Goal: Transaction & Acquisition: Purchase product/service

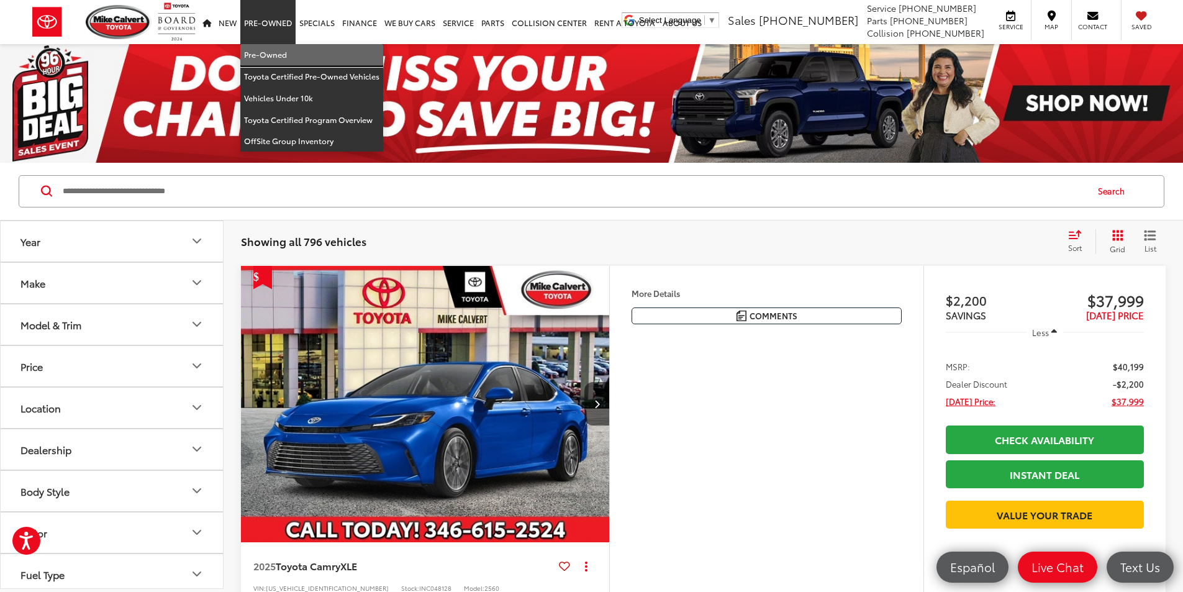
drag, startPoint x: 275, startPoint y: 45, endPoint x: 437, endPoint y: 186, distance: 214.3
click at [275, 45] on link "Pre-Owned" at bounding box center [311, 55] width 143 height 22
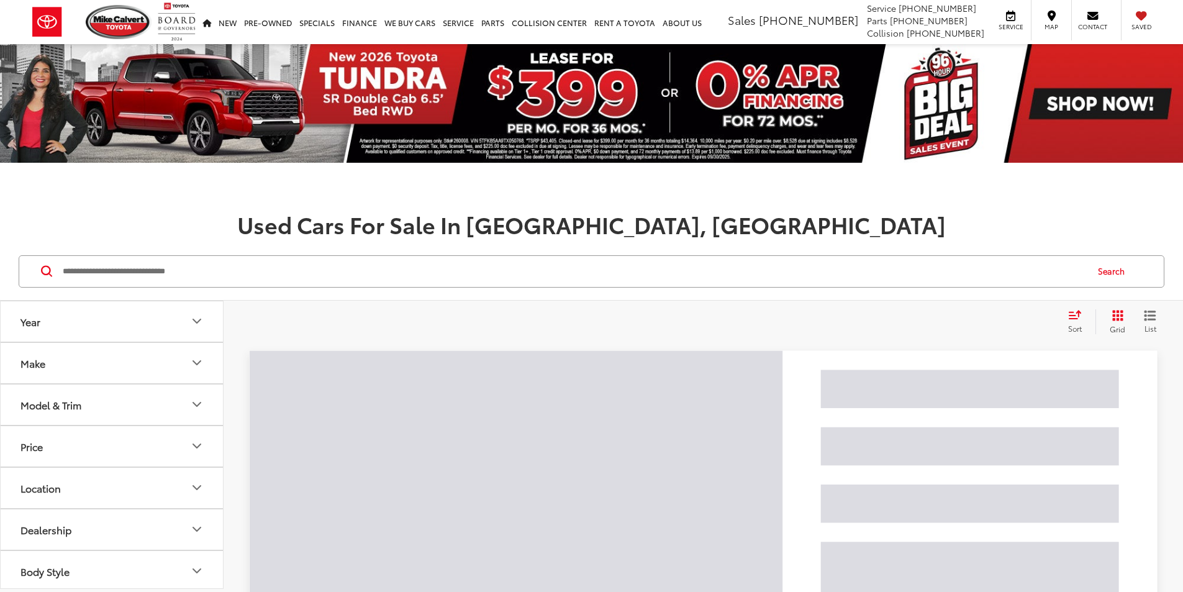
click at [1114, 320] on icon "Grid View" at bounding box center [1117, 315] width 11 height 11
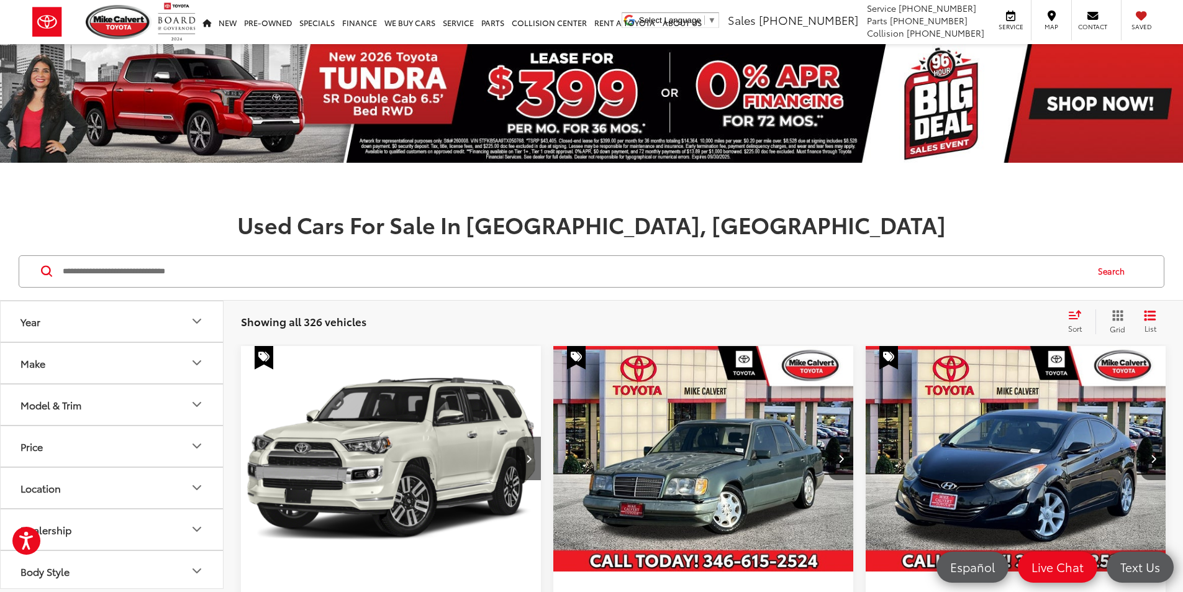
click at [466, 274] on input "Search by Make, Model, or Keyword" at bounding box center [573, 271] width 1024 height 30
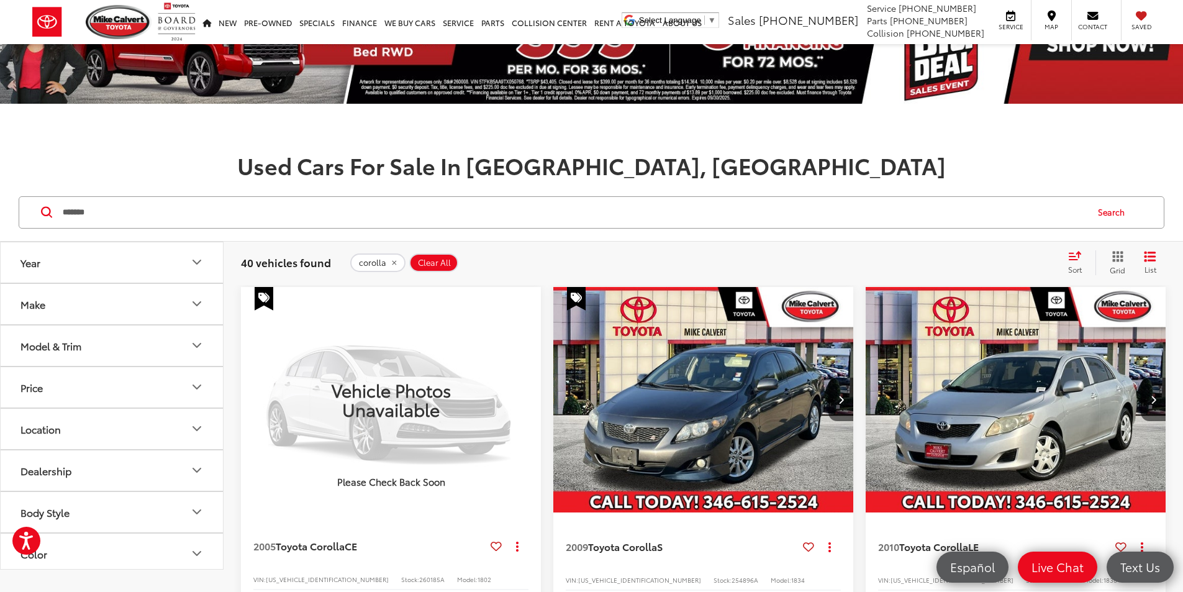
scroll to position [62, 0]
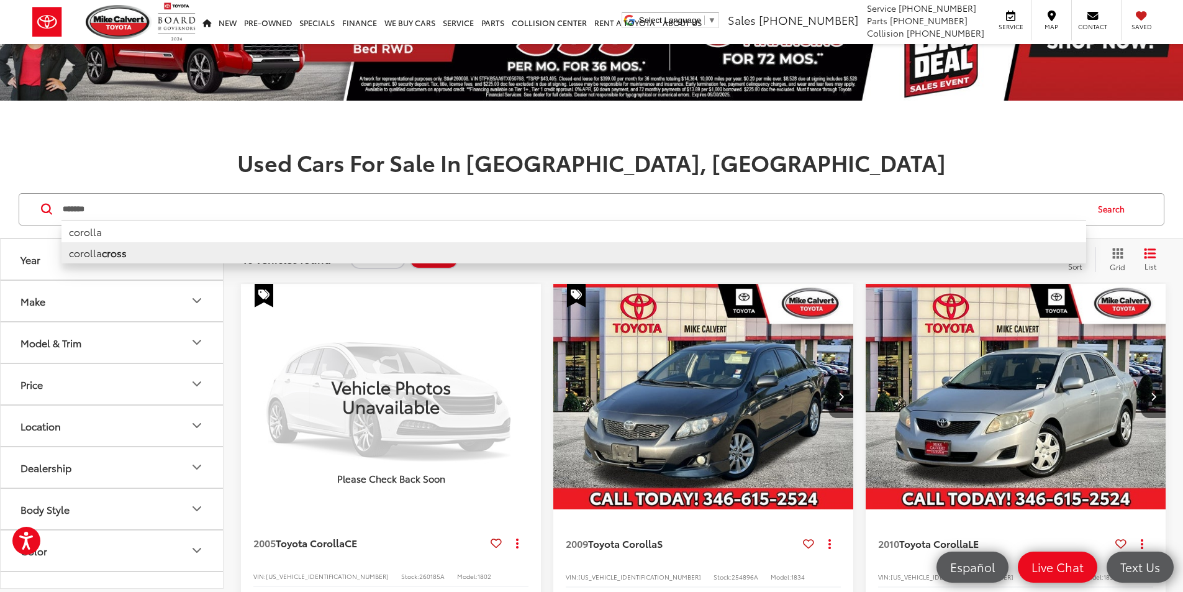
click at [385, 259] on li "corolla cross" at bounding box center [573, 252] width 1024 height 21
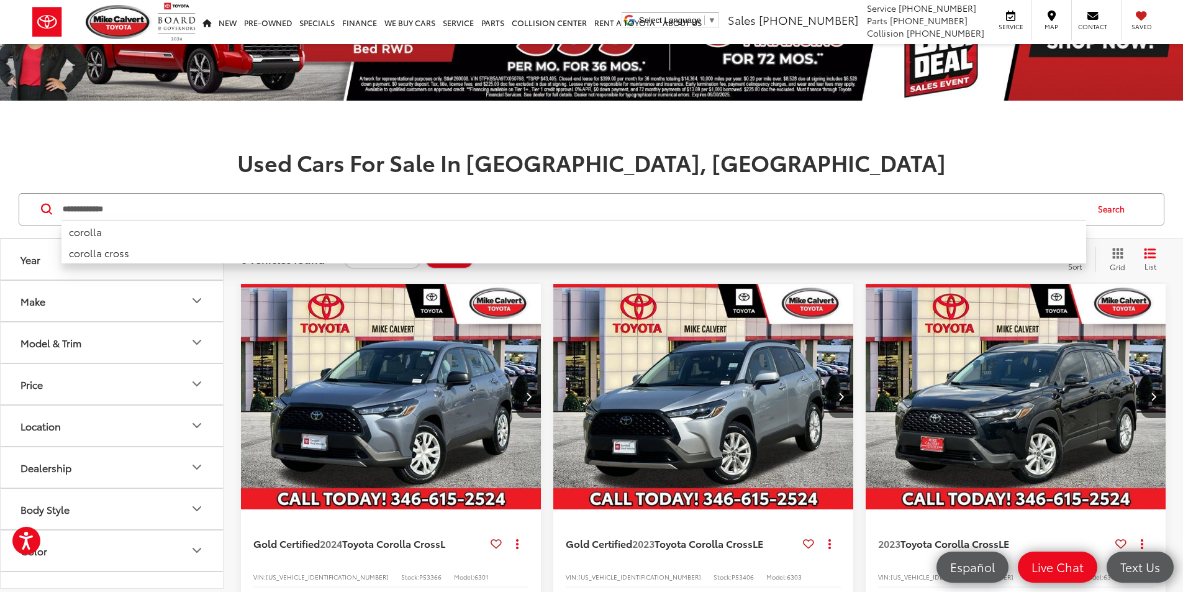
click at [110, 212] on input "**********" at bounding box center [573, 209] width 1024 height 30
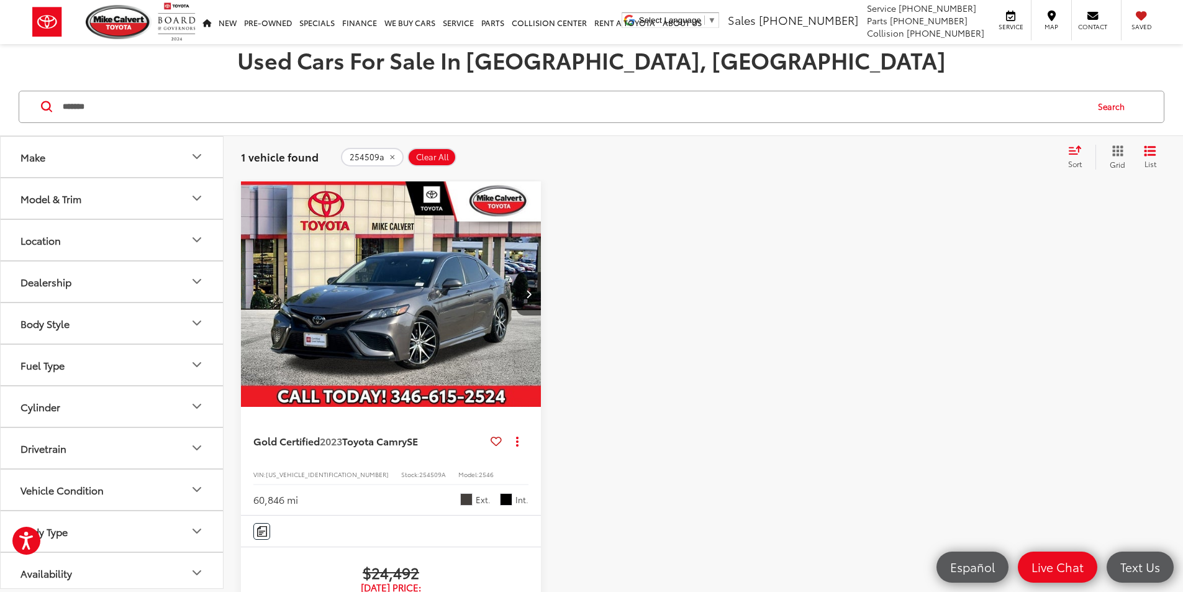
scroll to position [186, 0]
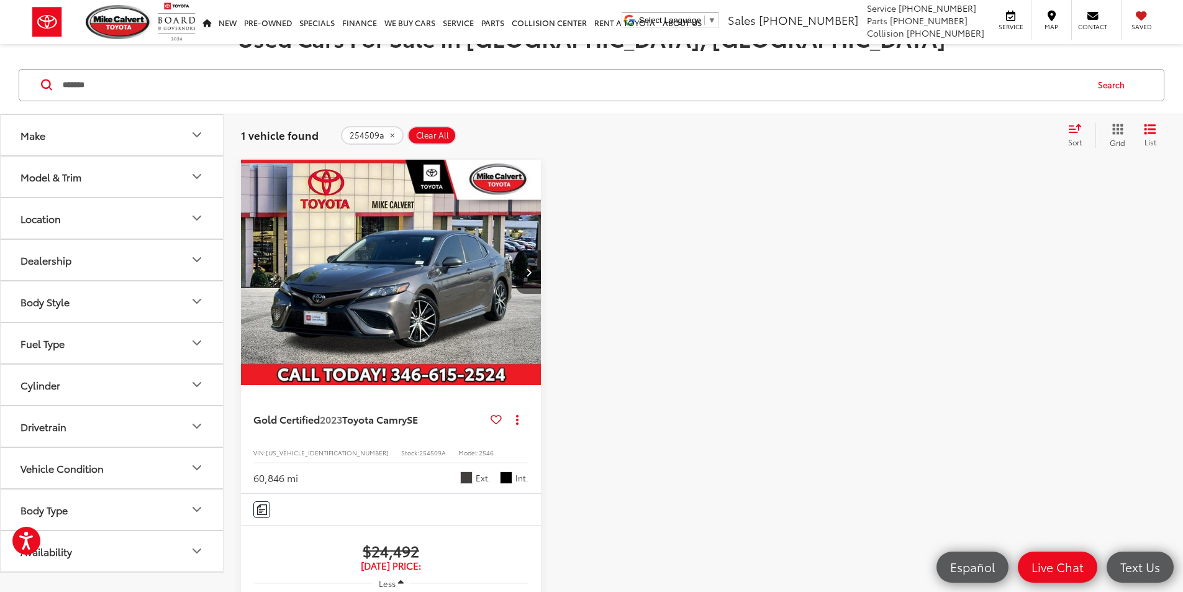
drag, startPoint x: 119, startPoint y: 78, endPoint x: 114, endPoint y: 86, distance: 10.3
click at [115, 84] on input "*******" at bounding box center [573, 85] width 1024 height 30
click at [114, 86] on input "*******" at bounding box center [573, 85] width 1024 height 30
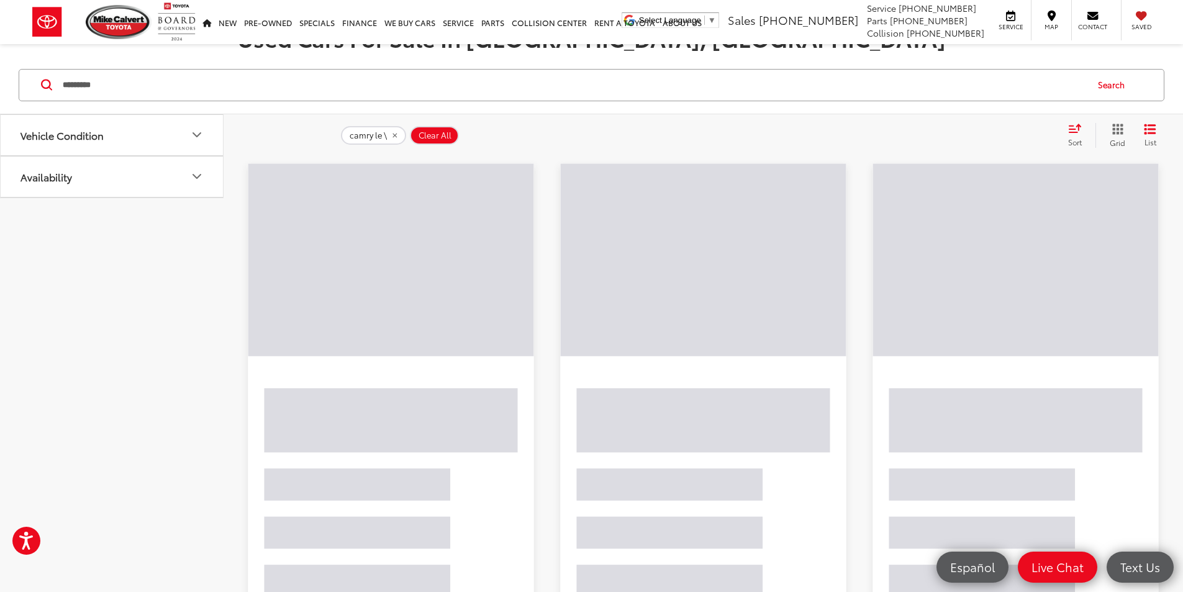
scroll to position [68, 0]
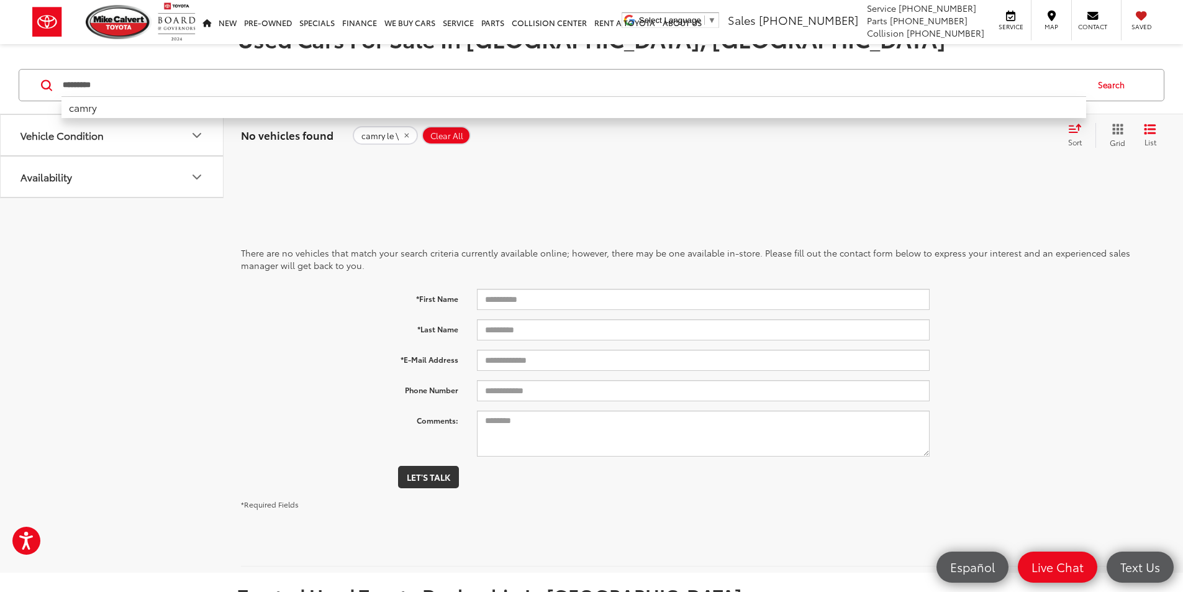
type input "********"
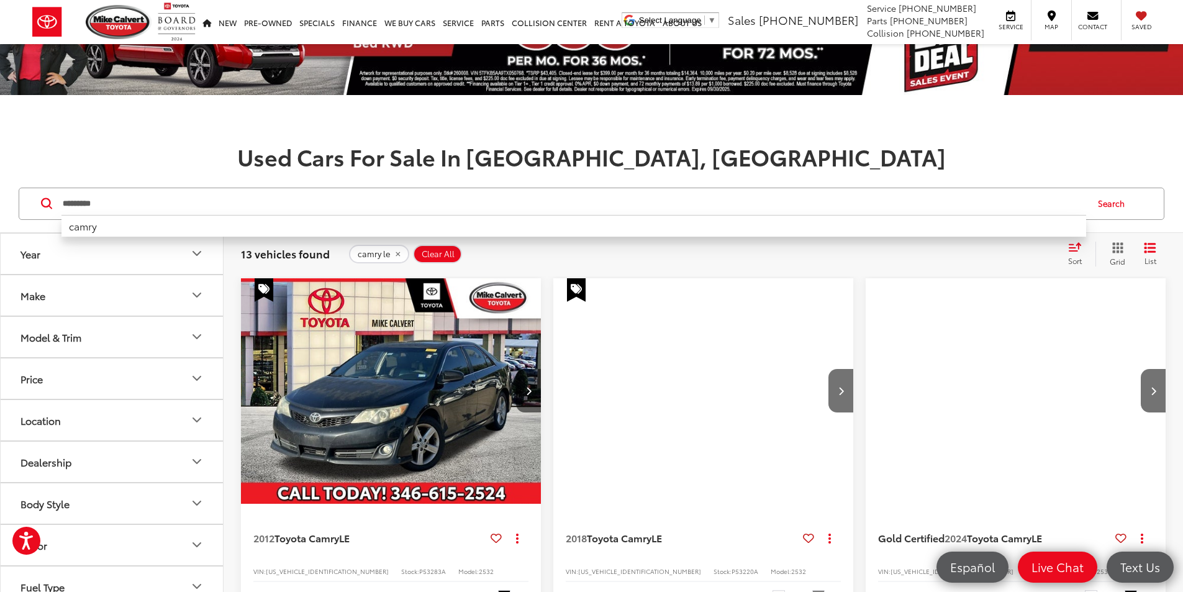
scroll to position [186, 0]
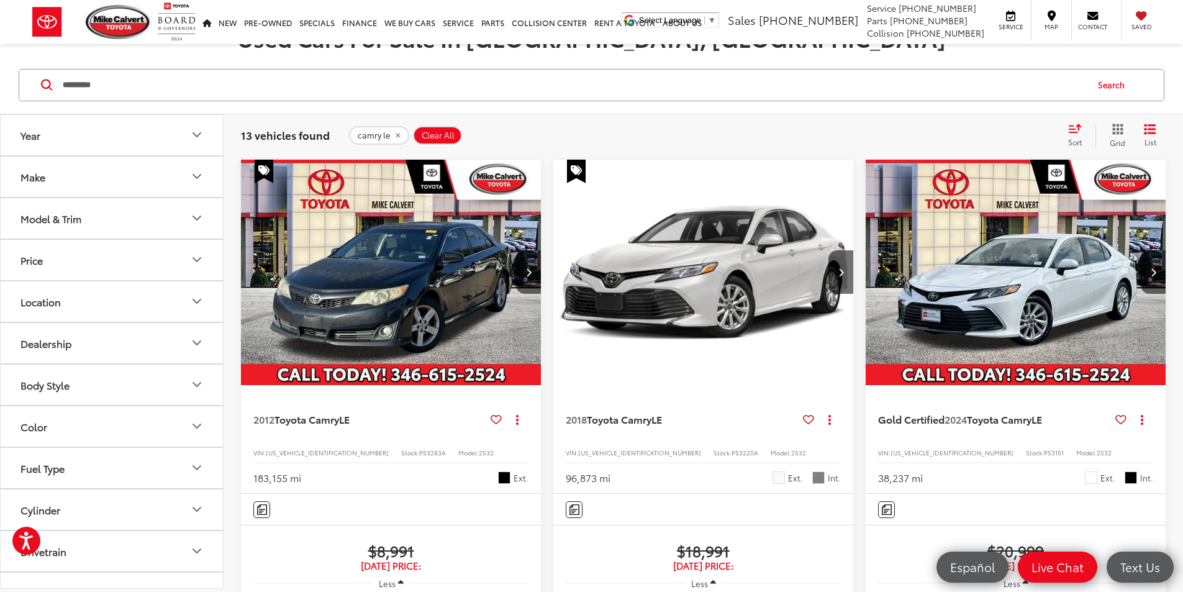
drag, startPoint x: 1052, startPoint y: 235, endPoint x: 965, endPoint y: 234, distance: 87.5
click at [964, 121] on div "13 vehicles found camry le Clear All + 0 test Sort Price: High to Low Price: Lo…" at bounding box center [702, 135] width 959 height 45
click at [383, 138] on span "camry le" at bounding box center [374, 135] width 32 height 10
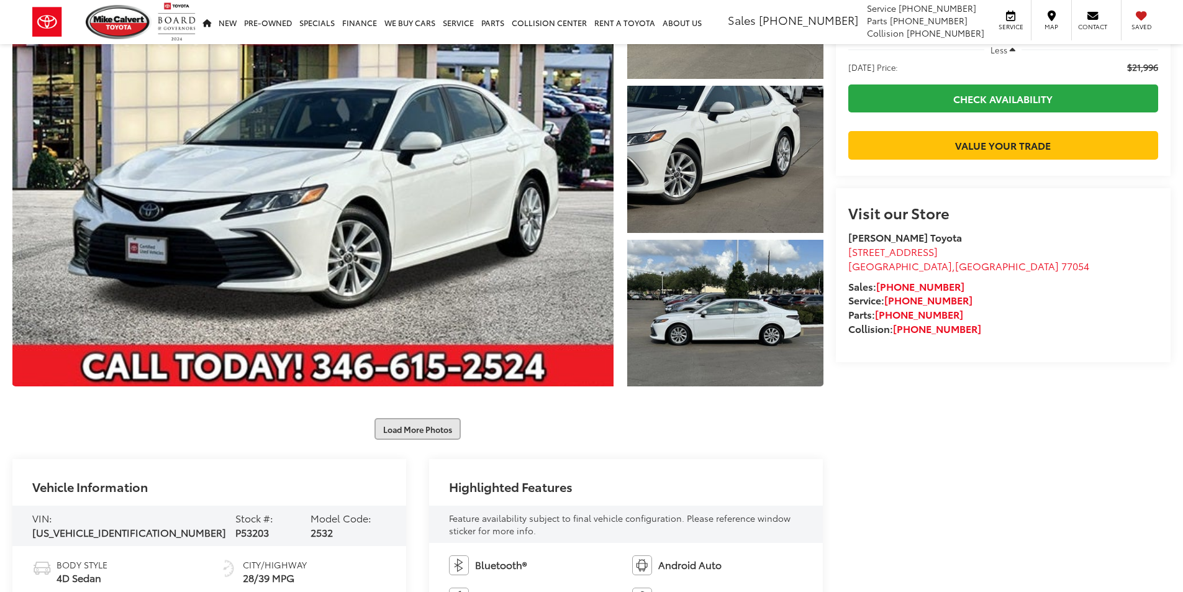
scroll to position [310, 0]
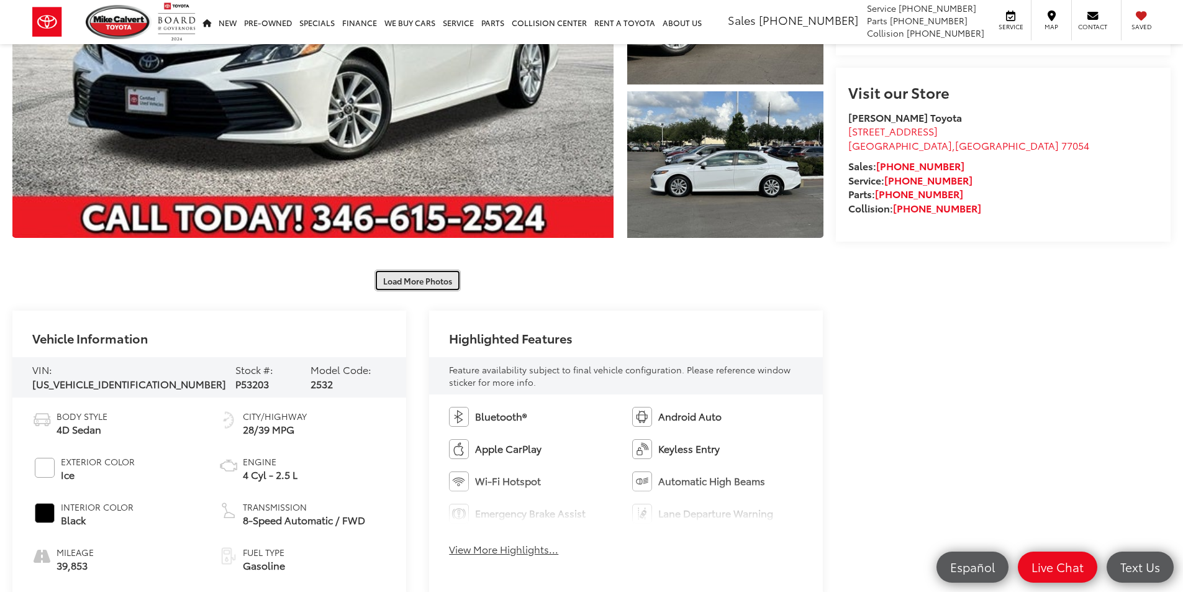
click at [399, 284] on button "Load More Photos" at bounding box center [417, 280] width 86 height 22
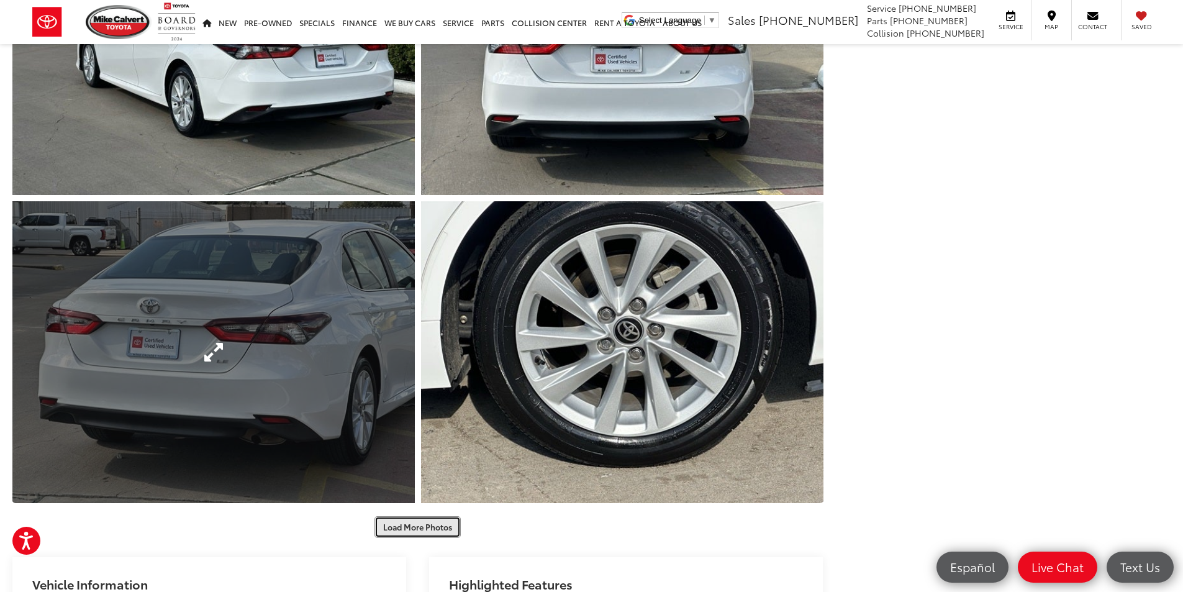
scroll to position [683, 0]
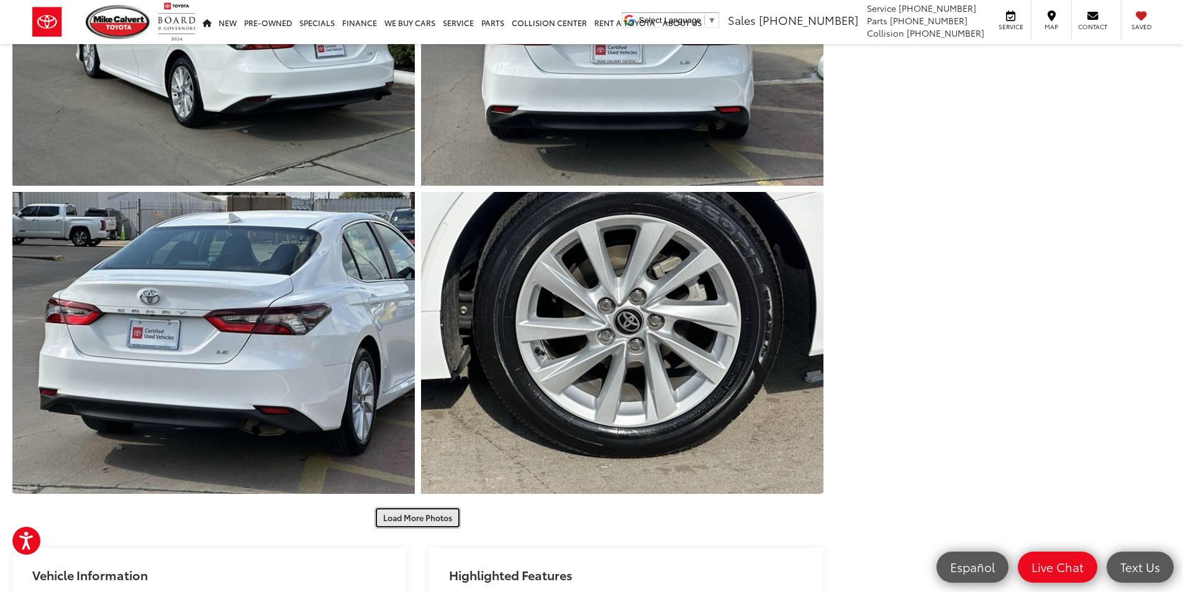
click at [412, 520] on button "Load More Photos" at bounding box center [417, 518] width 86 height 22
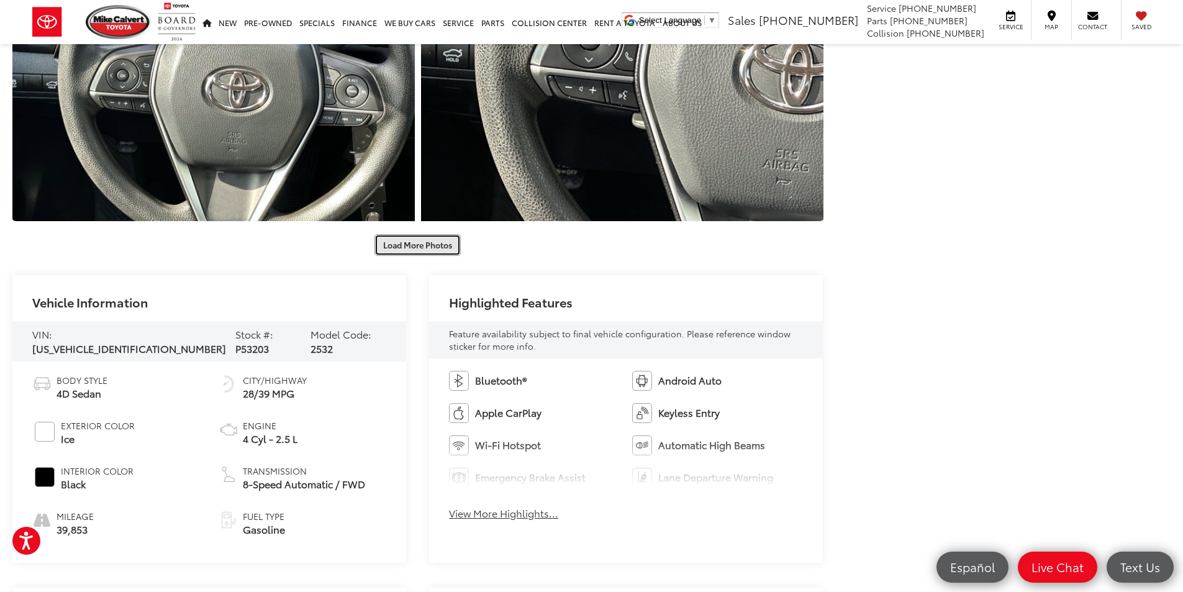
scroll to position [1552, 0]
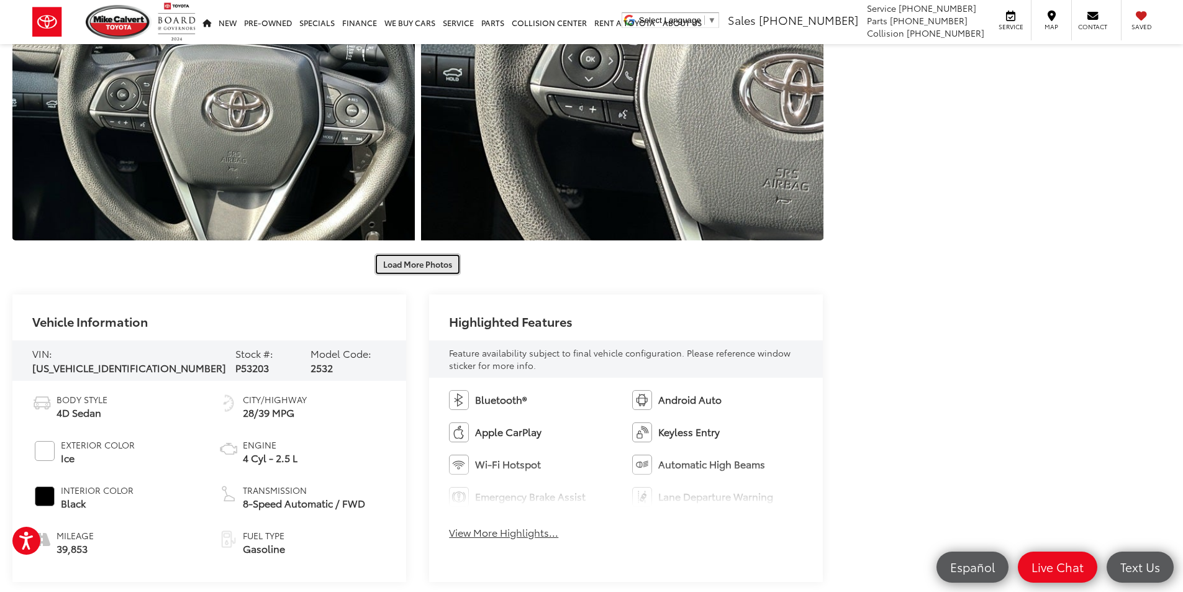
click at [434, 268] on button "Load More Photos" at bounding box center [417, 264] width 86 height 22
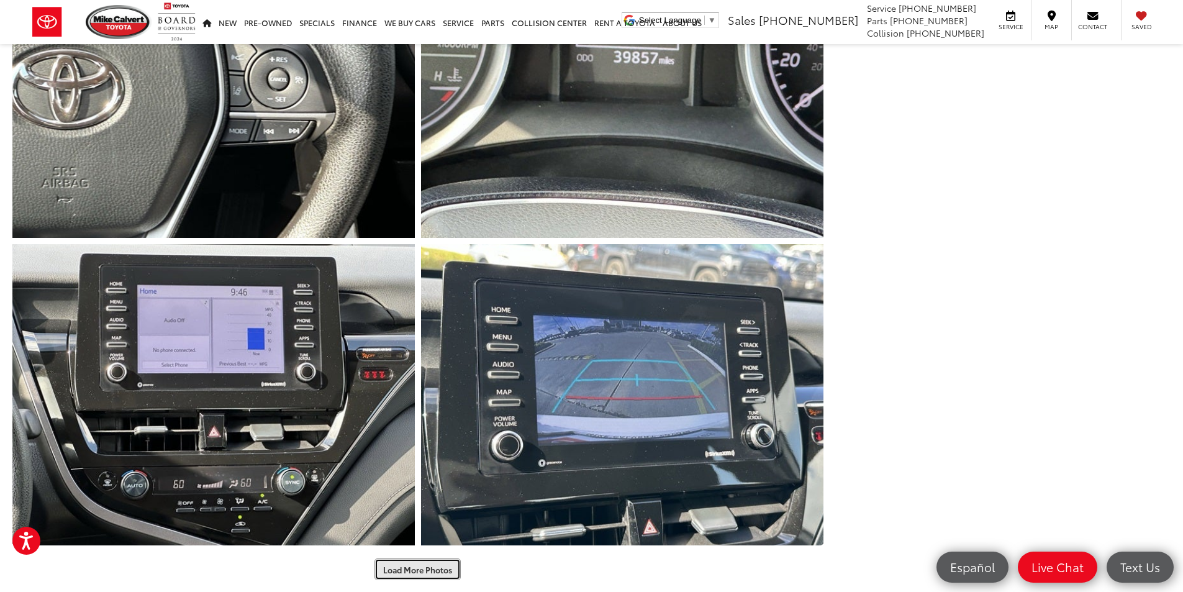
scroll to position [2173, 0]
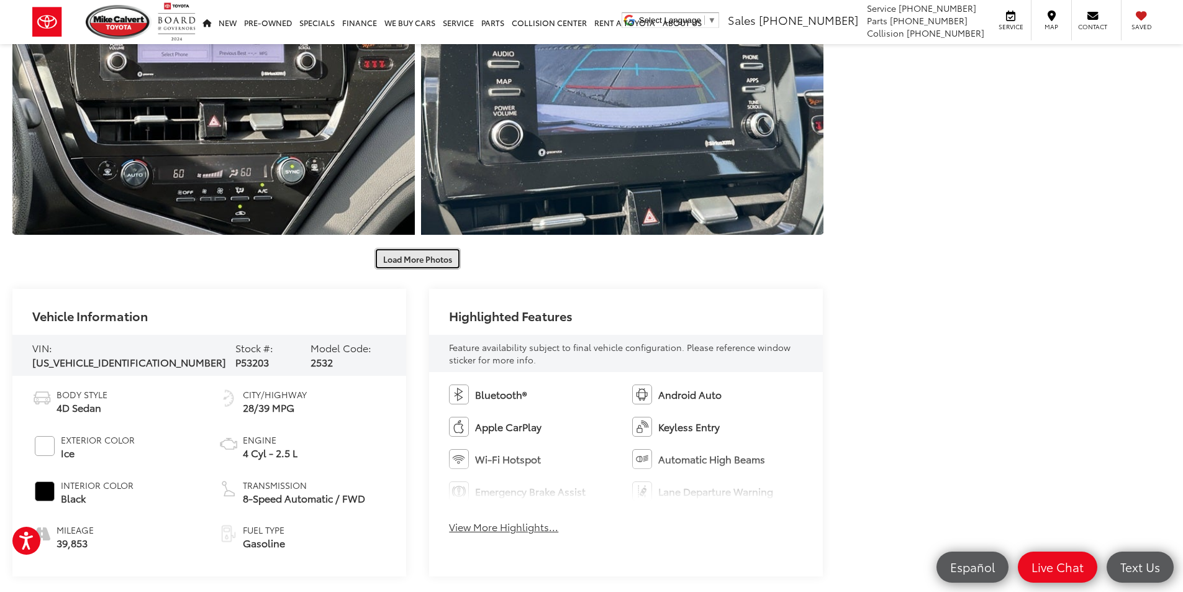
click at [428, 252] on button "Load More Photos" at bounding box center [417, 259] width 86 height 22
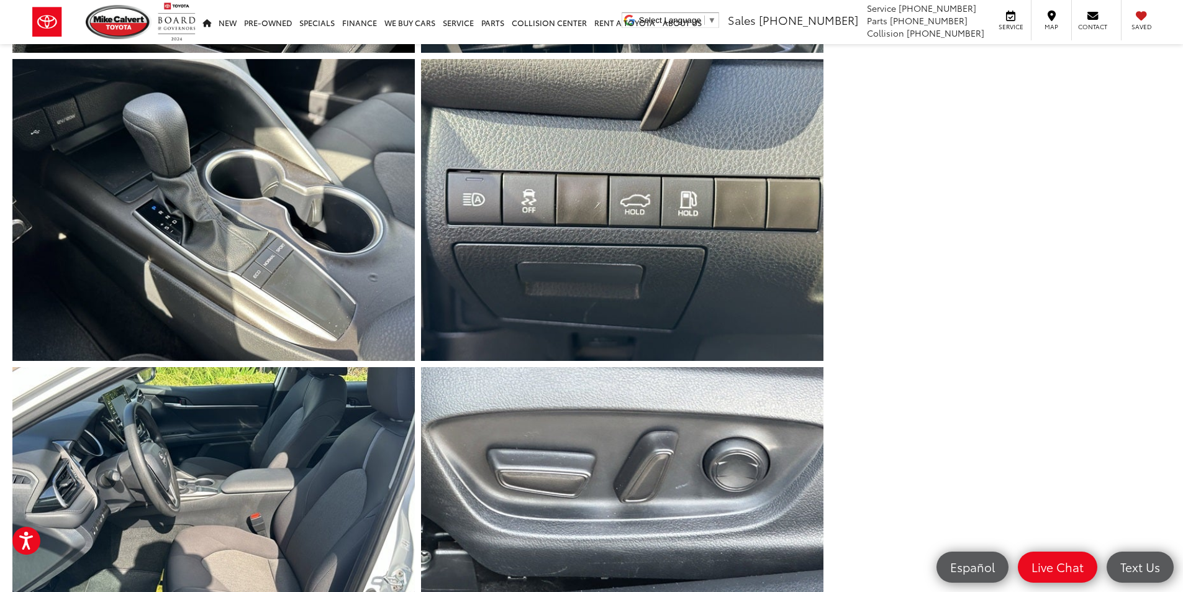
scroll to position [2607, 0]
